Goal: Find specific page/section: Find specific page/section

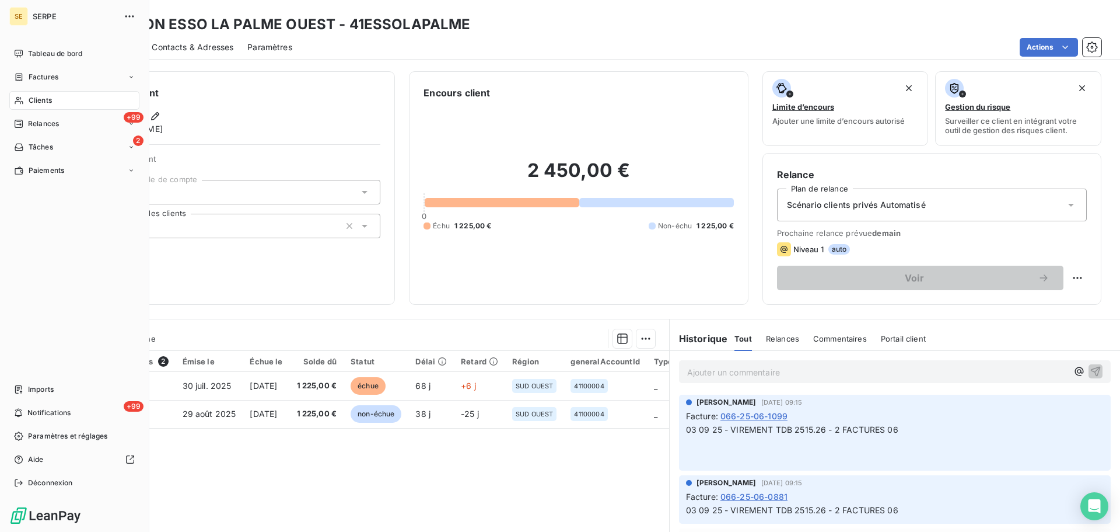
click at [27, 102] on div "Clients" at bounding box center [74, 100] width 130 height 19
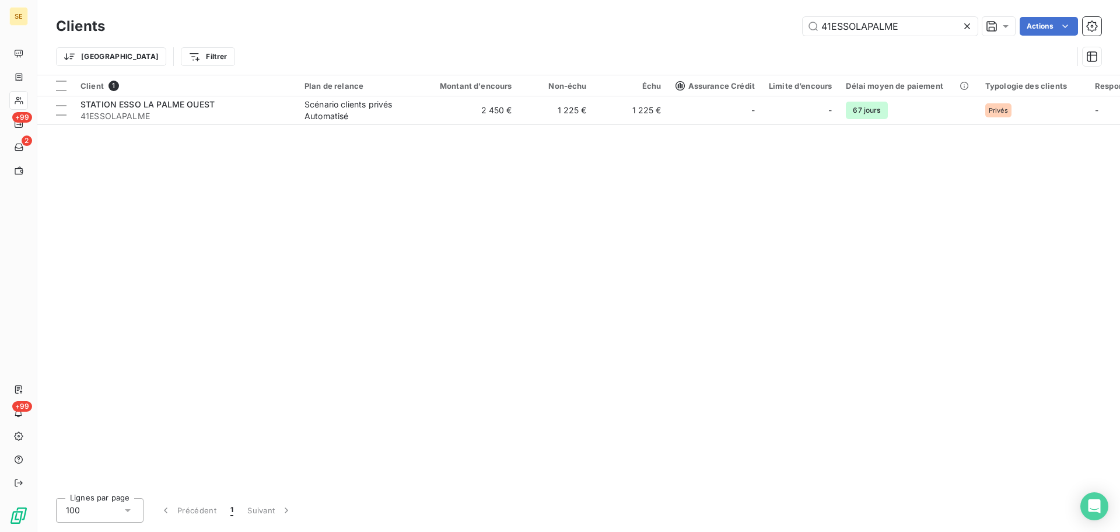
drag, startPoint x: 904, startPoint y: 24, endPoint x: 710, endPoint y: 48, distance: 195.3
click at [710, 48] on div "Clients 41ESSOLAPALME Actions Trier Filtrer" at bounding box center [579, 44] width 1046 height 61
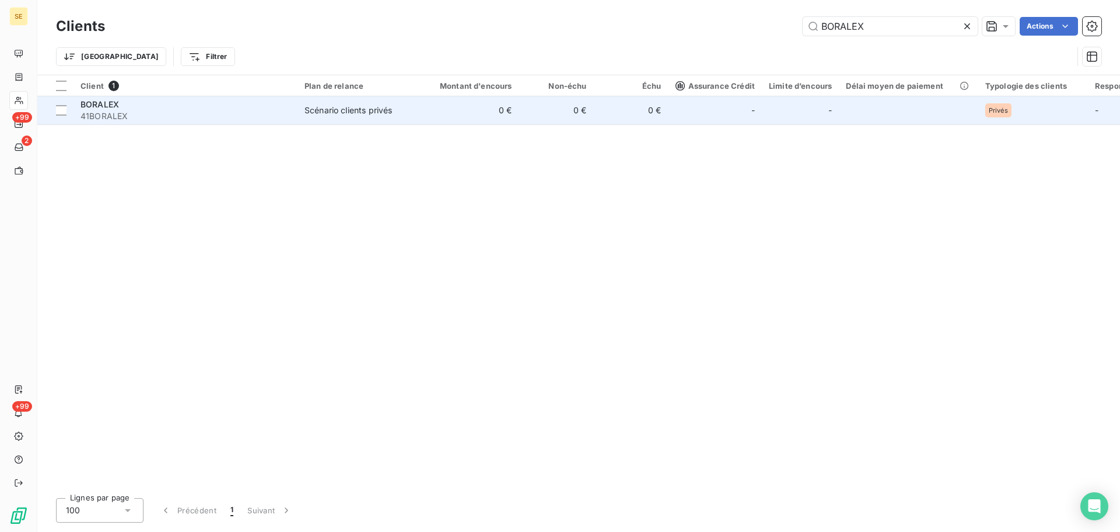
type input "BORALEX"
click at [364, 107] on div "Scénario clients privés" at bounding box center [349, 110] width 88 height 12
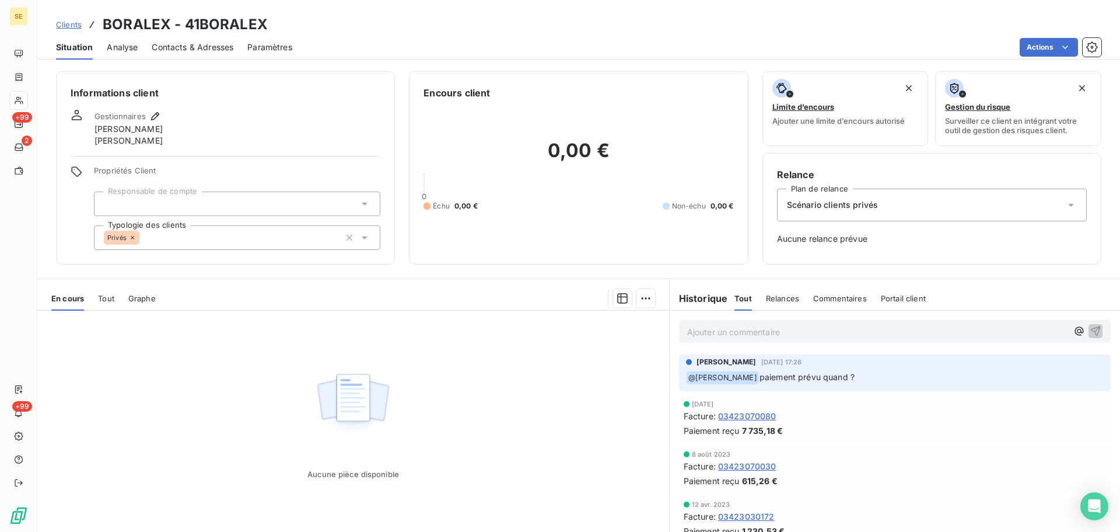
scroll to position [778, 0]
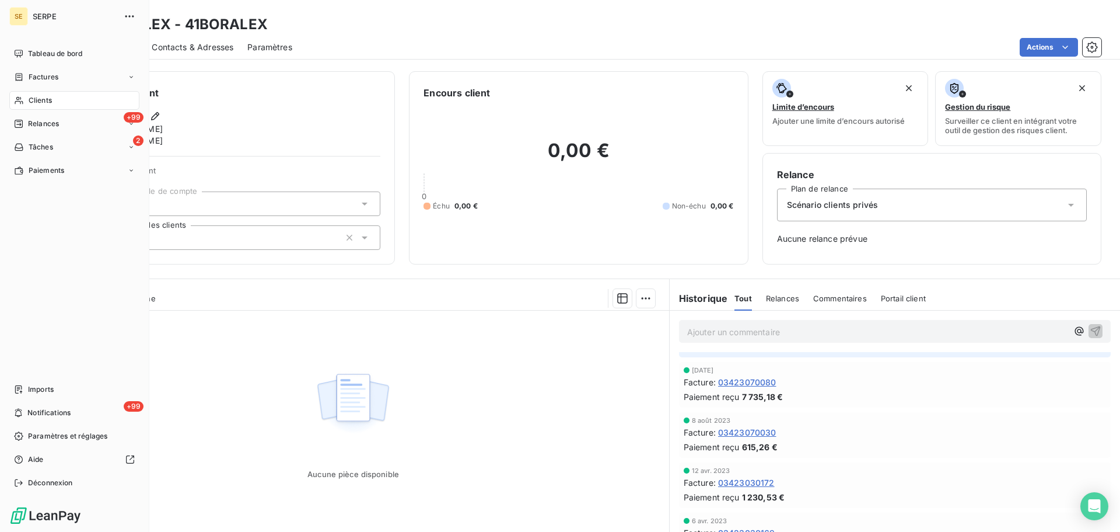
click at [25, 97] on div "Clients" at bounding box center [74, 100] width 130 height 19
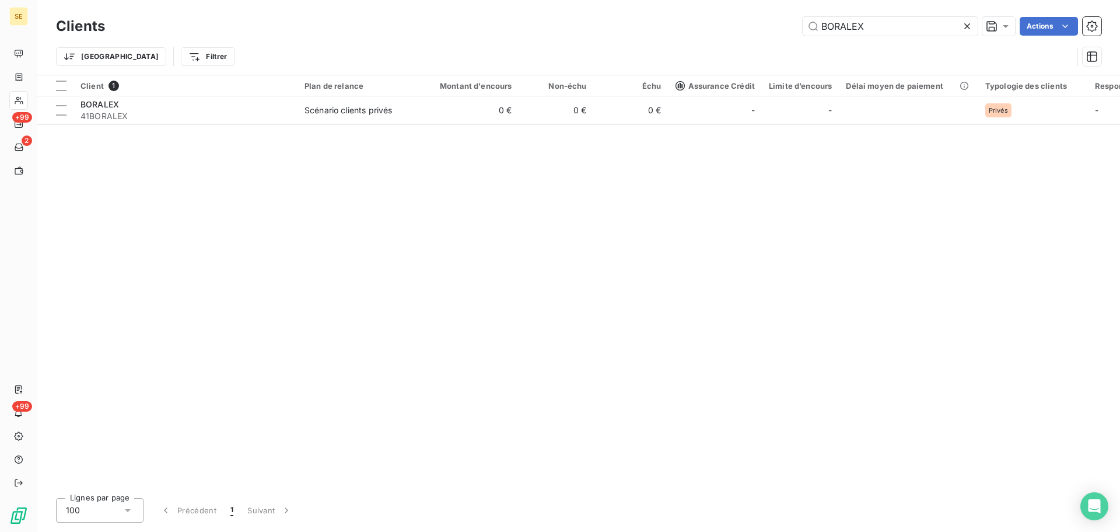
drag, startPoint x: 883, startPoint y: 27, endPoint x: 713, endPoint y: 25, distance: 169.8
click at [727, 26] on div "BORALEX Actions" at bounding box center [610, 26] width 983 height 19
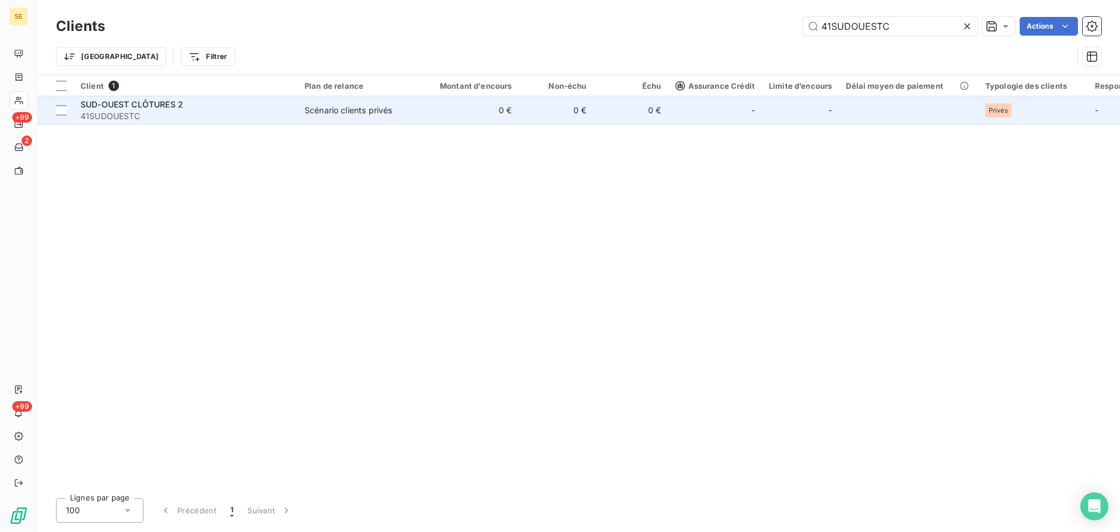
type input "41SUDOUESTC"
click at [141, 101] on span "SUD-OUEST CLÔTURES 2" at bounding box center [132, 104] width 103 height 10
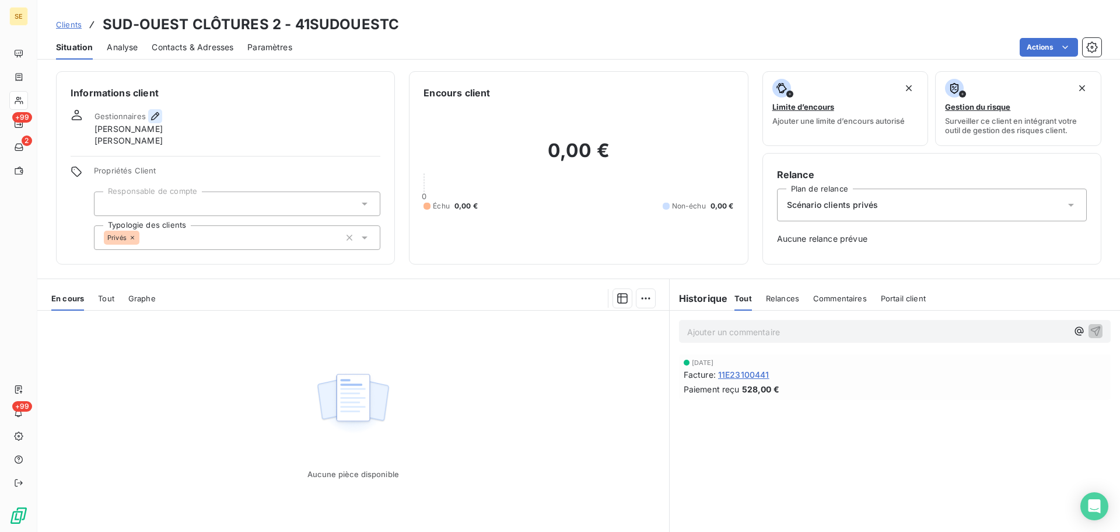
click at [160, 114] on icon "button" at bounding box center [155, 116] width 12 height 12
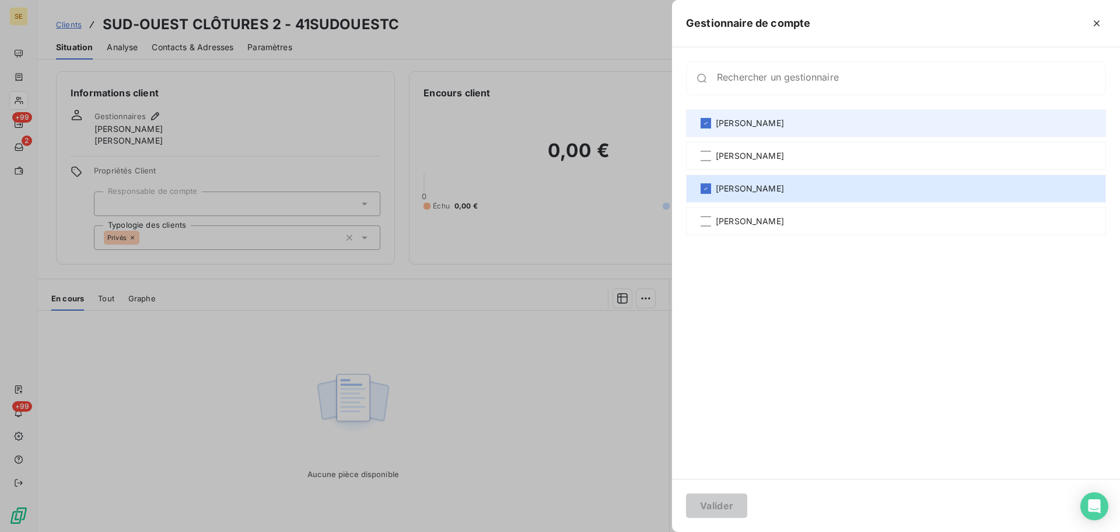
click at [828, 120] on div "[PERSON_NAME]" at bounding box center [896, 123] width 420 height 28
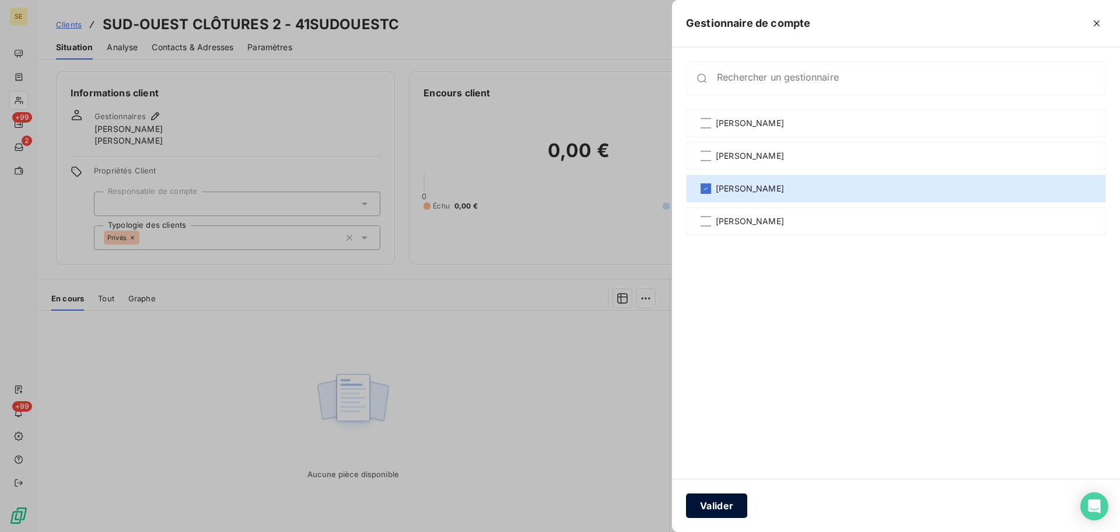
click at [710, 508] on button "Valider" at bounding box center [716, 505] width 61 height 25
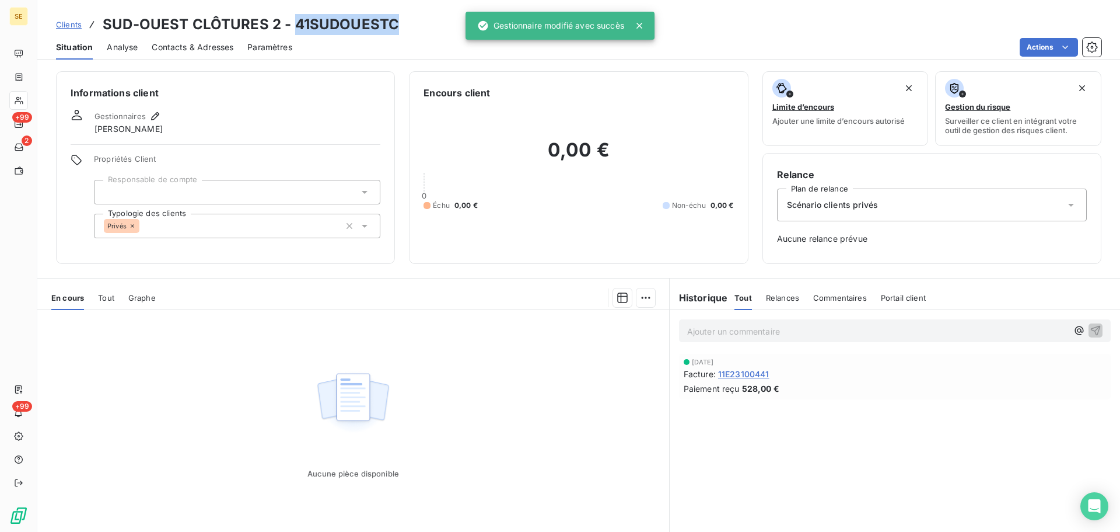
drag, startPoint x: 397, startPoint y: 27, endPoint x: 294, endPoint y: 26, distance: 103.3
click at [294, 26] on div "Clients SUD-OUEST CLÔTURES 2 - 41SUDOUESTC" at bounding box center [578, 24] width 1083 height 21
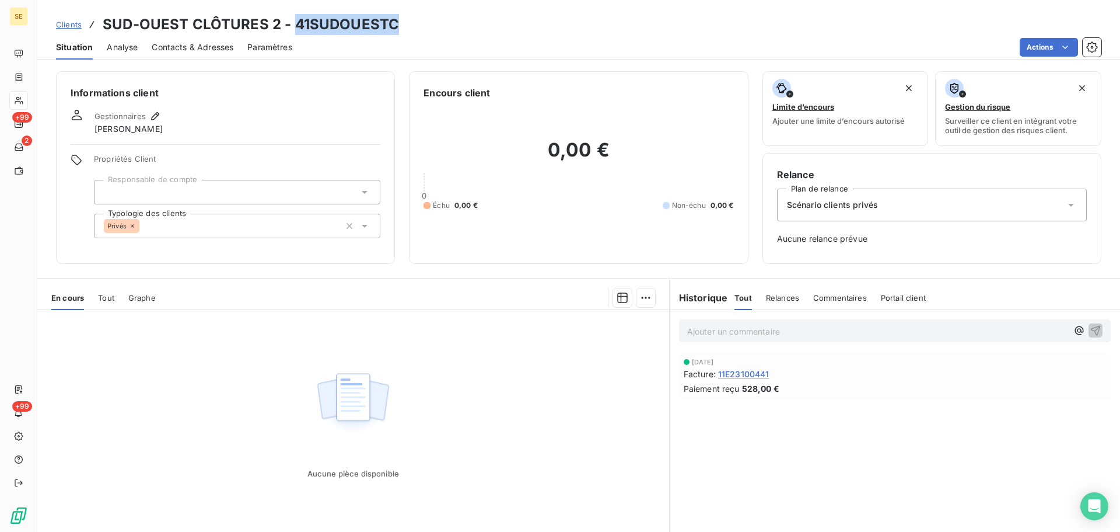
copy h3 "41SUDOUESTC"
